Goal: Check status

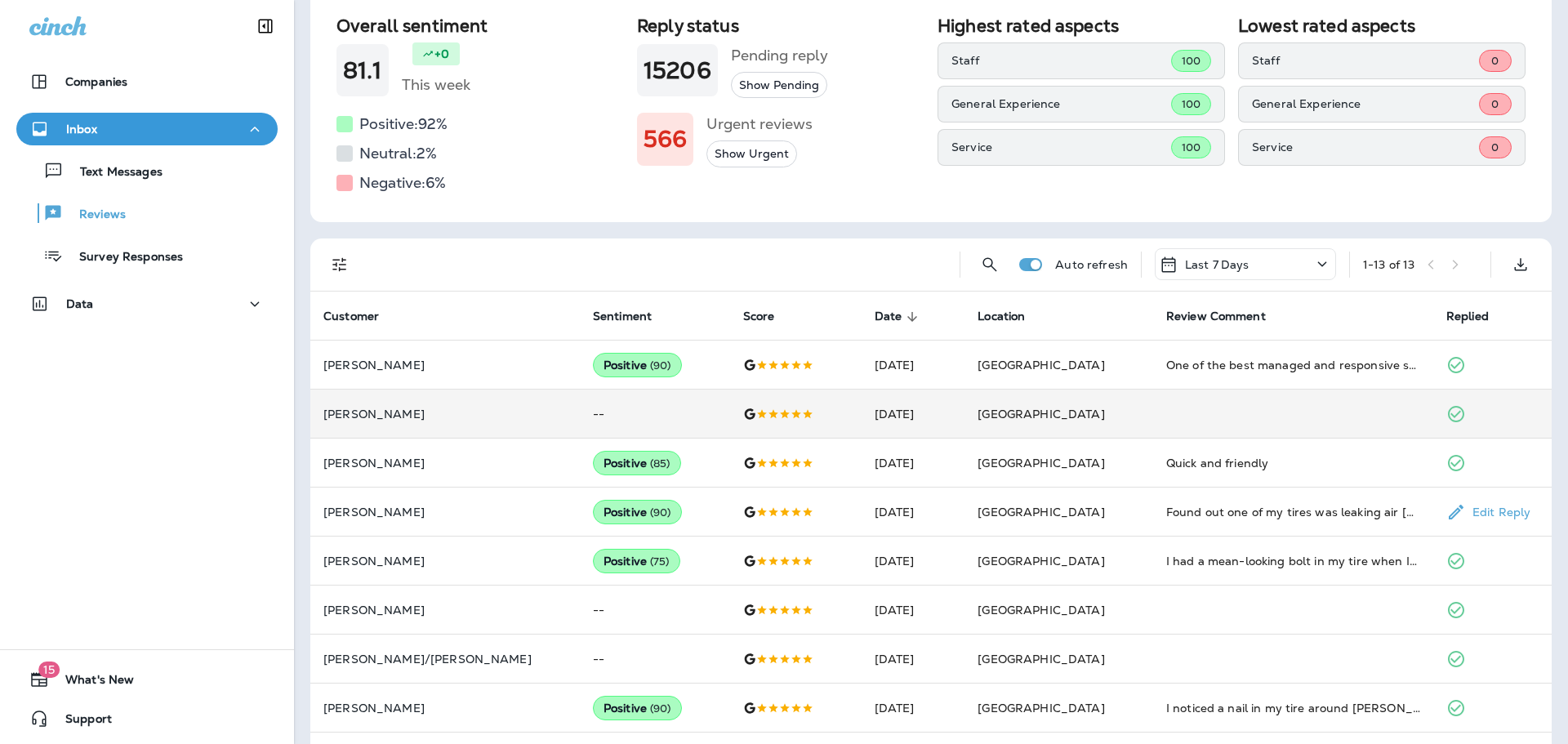
scroll to position [163, 0]
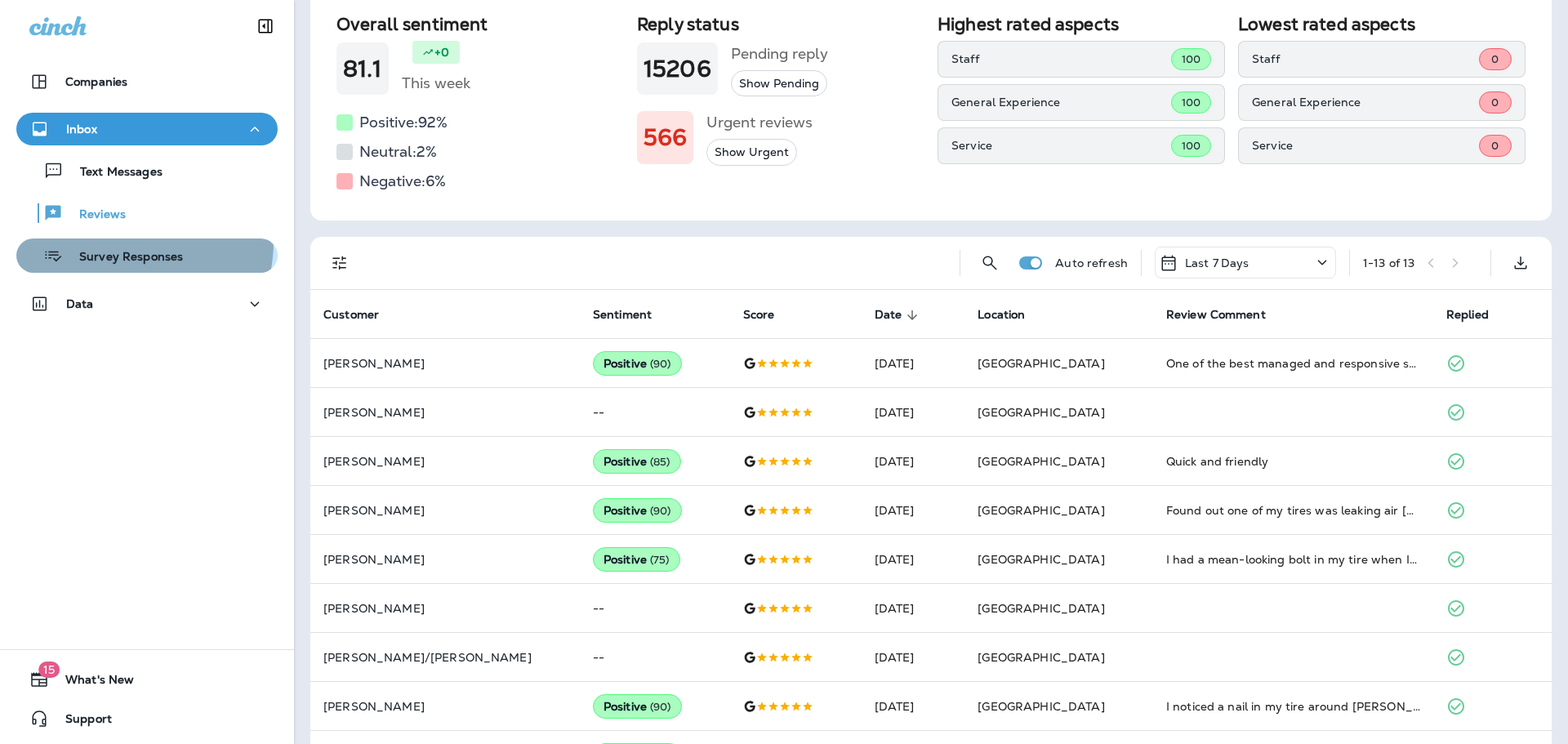
click at [109, 241] on button "Survey Responses" at bounding box center [147, 255] width 261 height 34
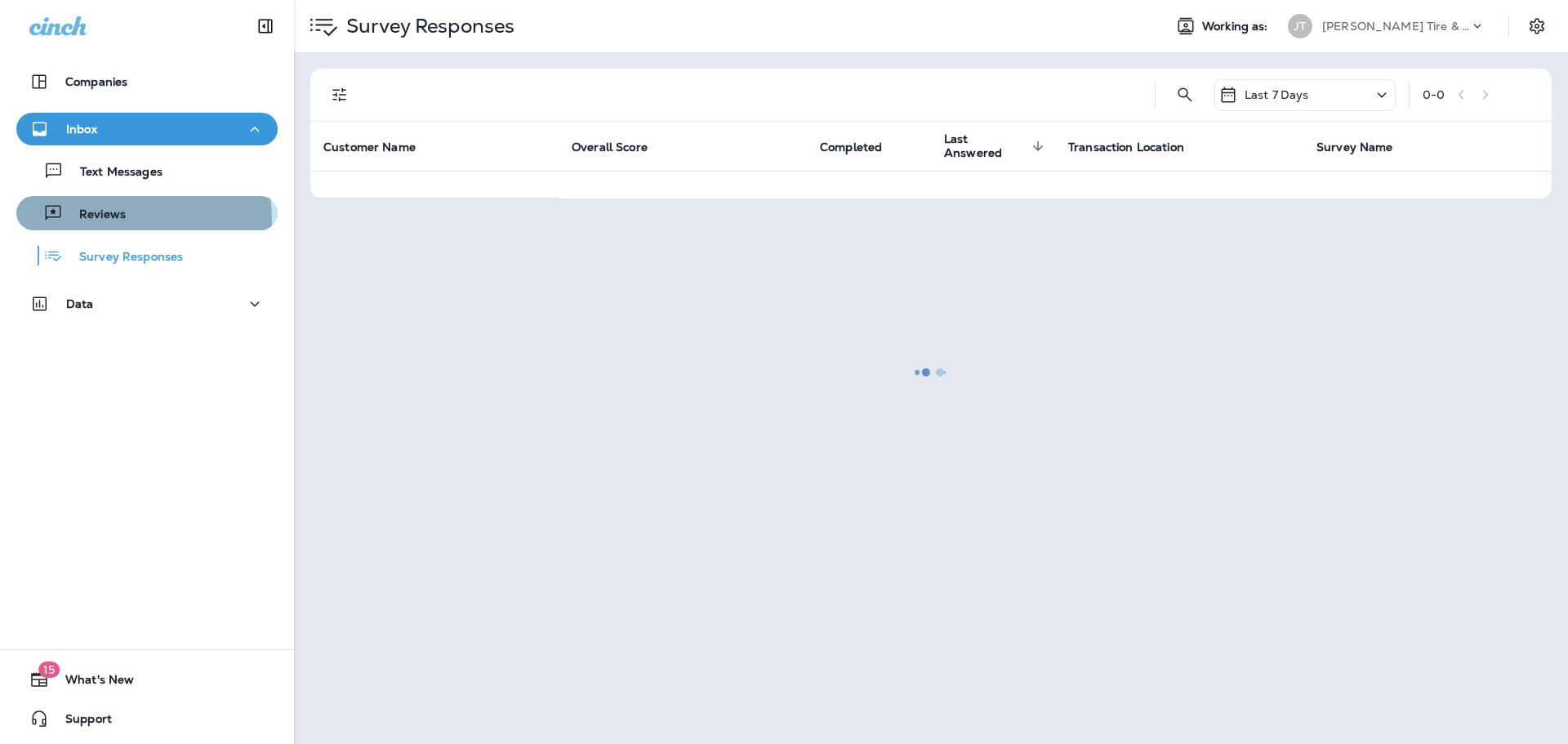
click at [112, 224] on div "Reviews" at bounding box center [75, 213] width 103 height 24
